Goal: Information Seeking & Learning: Learn about a topic

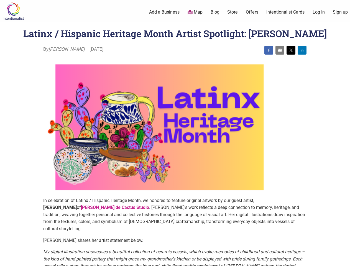
click at [175, 133] on img at bounding box center [159, 127] width 233 height 140
click at [269, 50] on img at bounding box center [268, 50] width 4 height 4
click at [280, 50] on img at bounding box center [279, 50] width 4 height 4
click at [291, 50] on img at bounding box center [290, 50] width 4 height 4
click at [302, 50] on img at bounding box center [302, 50] width 4 height 4
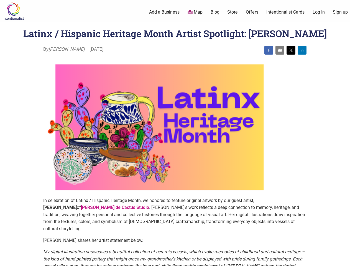
click at [343, 259] on icon at bounding box center [344, 259] width 6 height 7
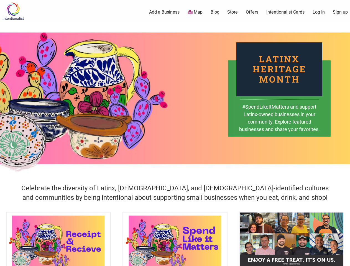
click at [175, 133] on div "Latinx Heritage Month #SpendLikeItMatters and support Latinx-owned businesses i…" at bounding box center [175, 98] width 350 height 152
click at [343, 259] on icon at bounding box center [344, 259] width 6 height 7
